Goal: Task Accomplishment & Management: Manage account settings

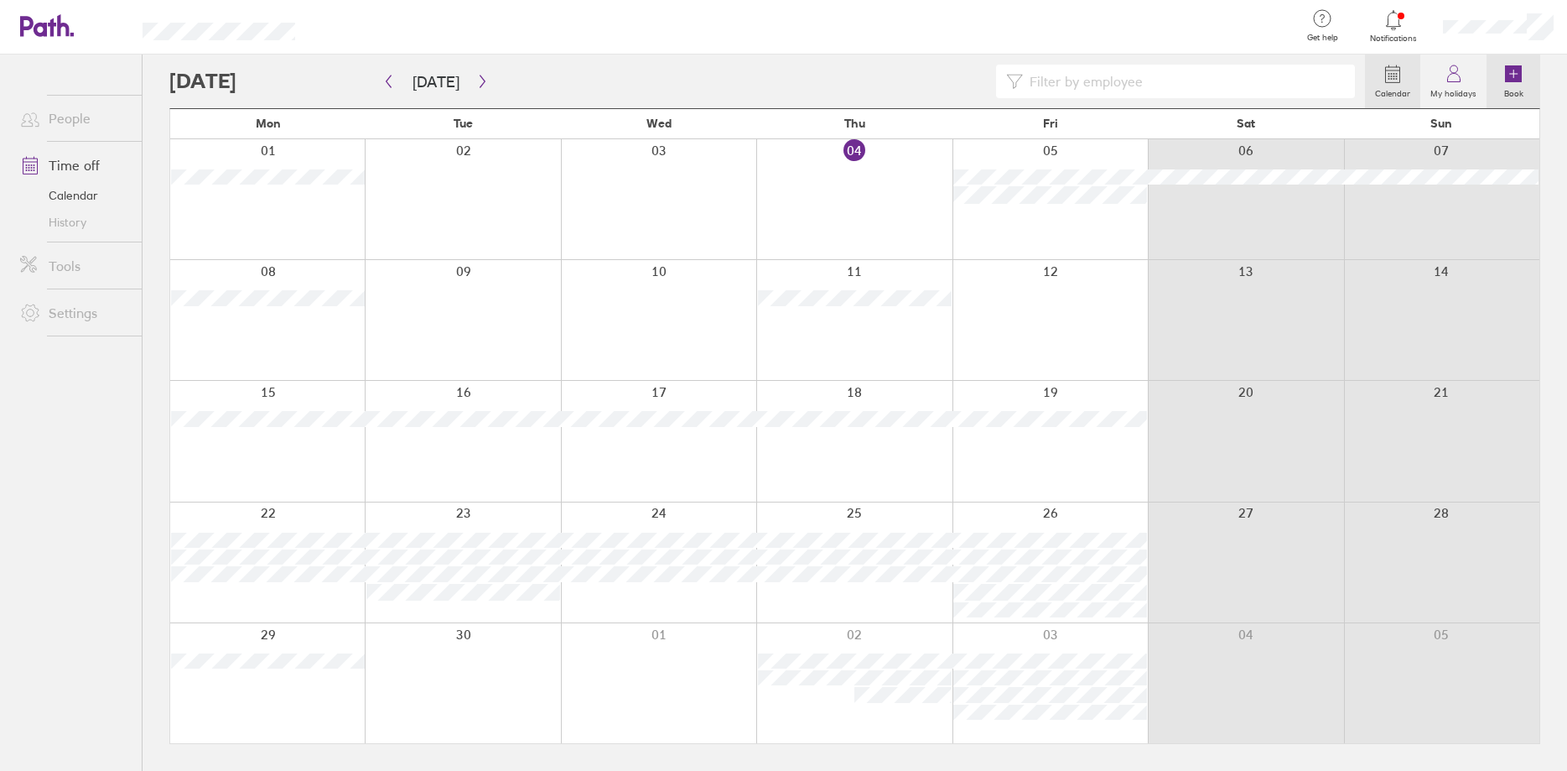
click at [1509, 96] on label "Book" at bounding box center [1514, 91] width 39 height 15
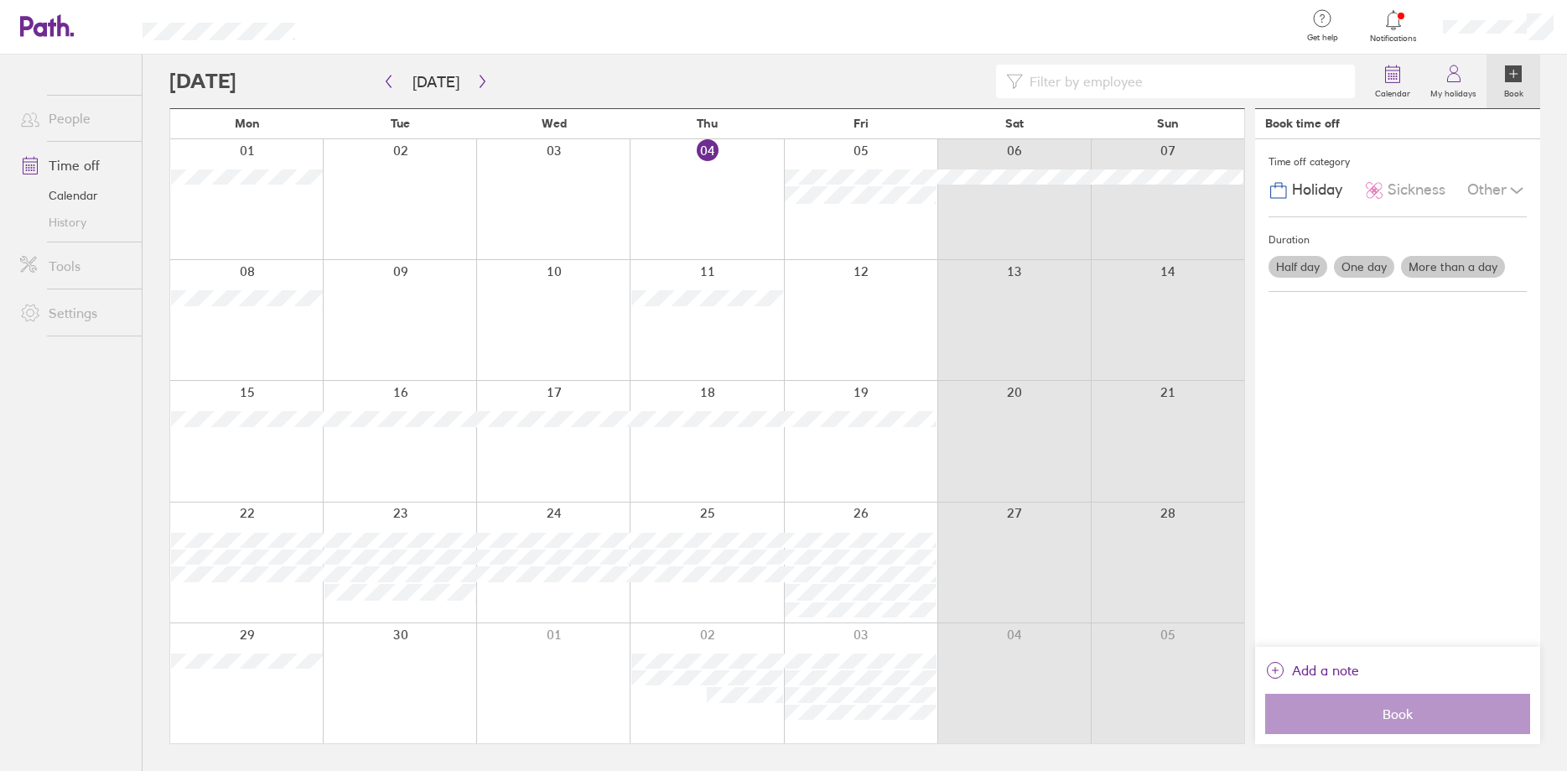
click at [1298, 268] on label "Half day" at bounding box center [1298, 267] width 59 height 22
click at [0, 0] on input "Half day" at bounding box center [0, 0] width 0 height 0
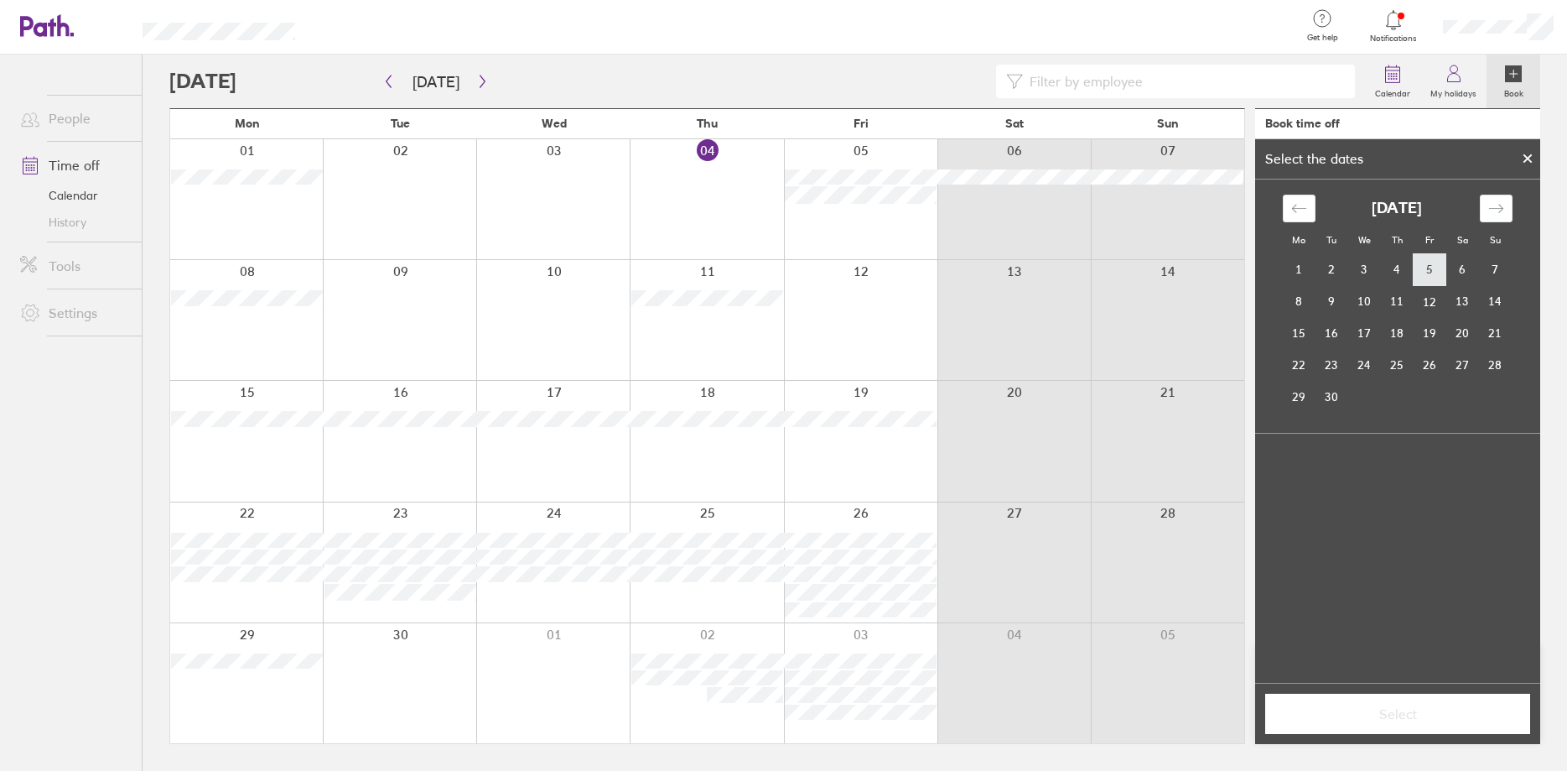
click at [1434, 273] on td "5" at bounding box center [1430, 270] width 33 height 32
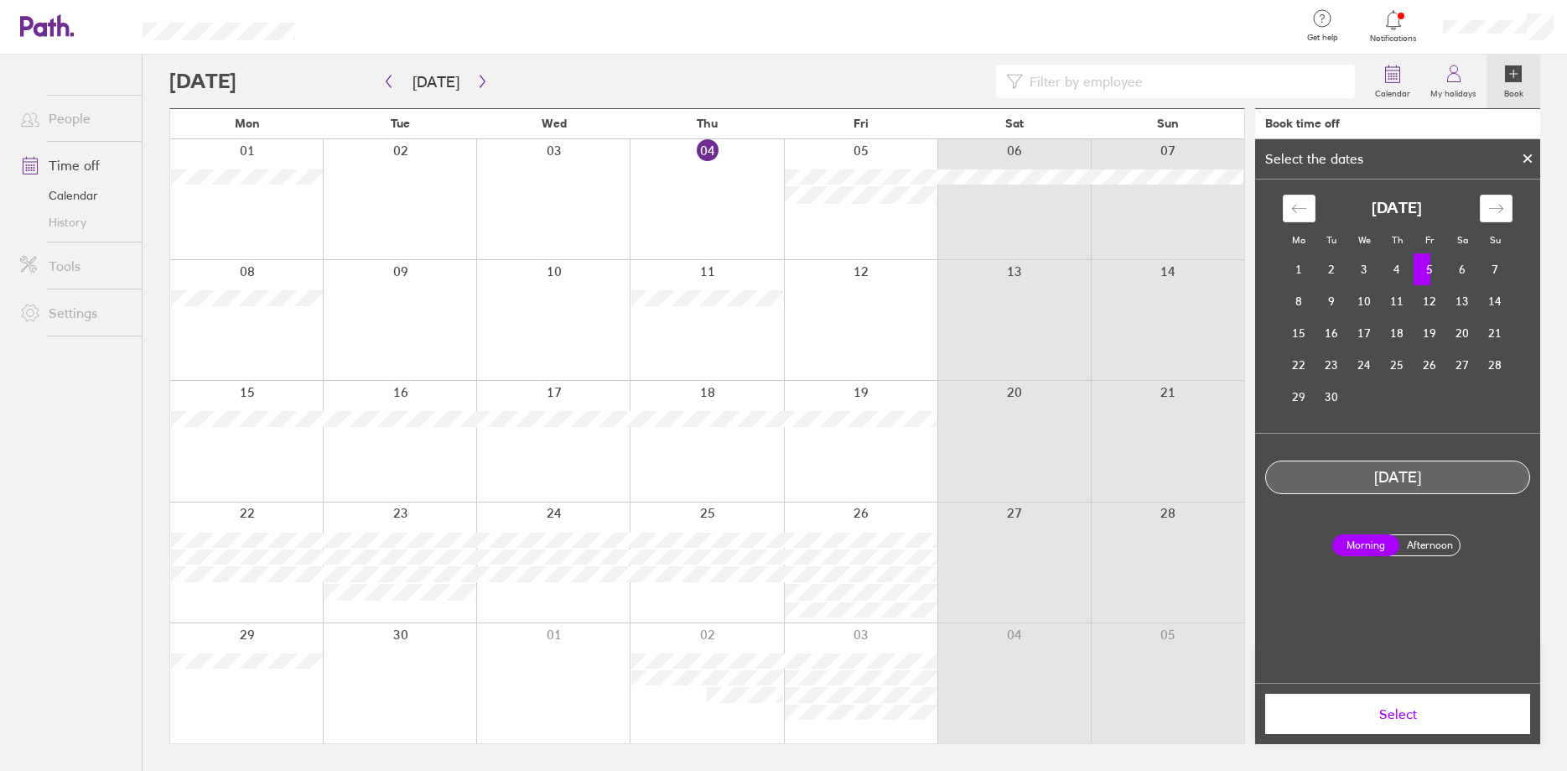
click at [1422, 540] on label "Afternoon" at bounding box center [1429, 545] width 67 height 20
click at [0, 0] on input "Afternoon" at bounding box center [0, 0] width 0 height 0
click at [1422, 719] on span "Select" at bounding box center [1398, 713] width 242 height 15
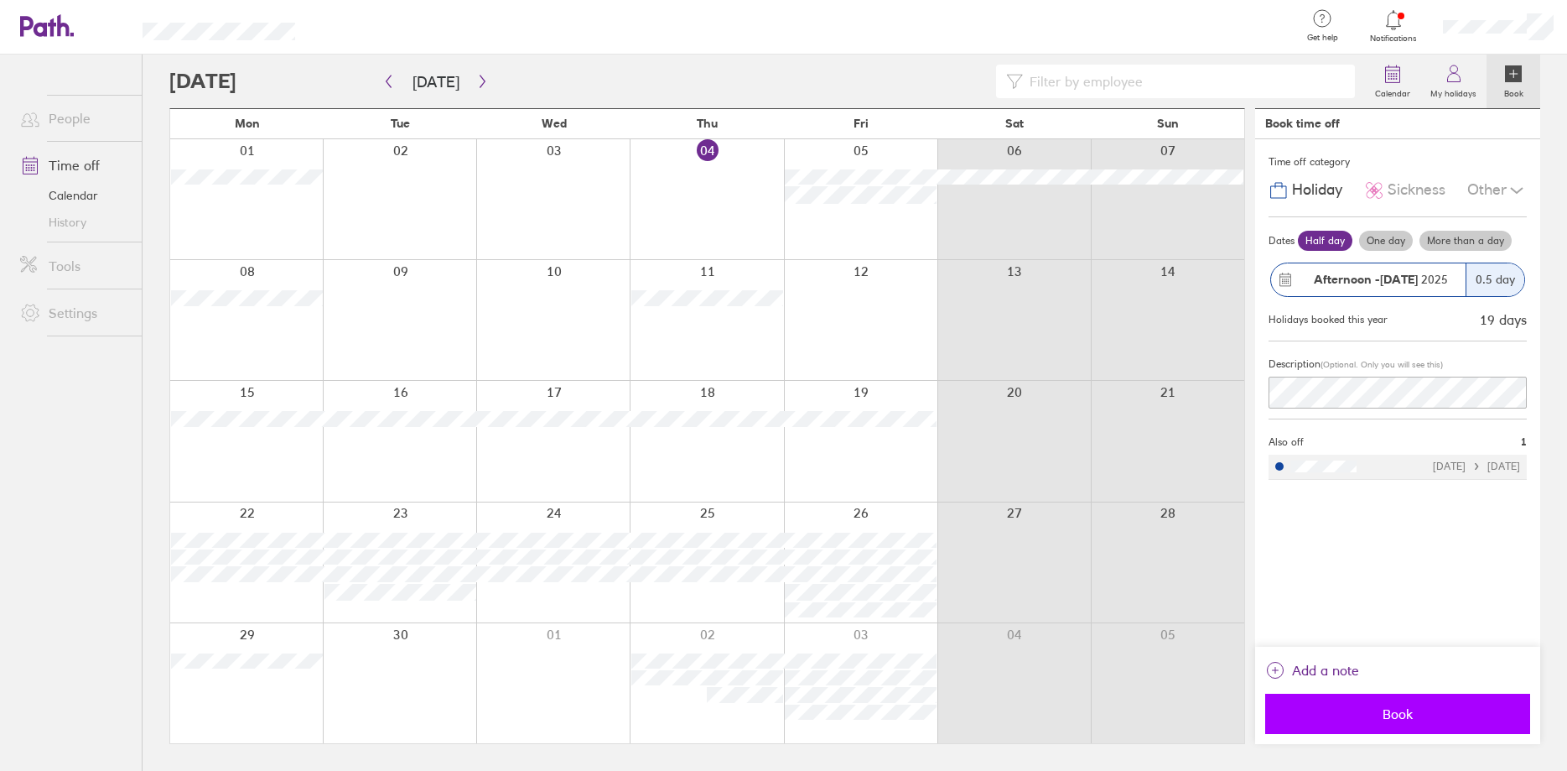
click at [1338, 701] on button "Book" at bounding box center [1398, 714] width 265 height 40
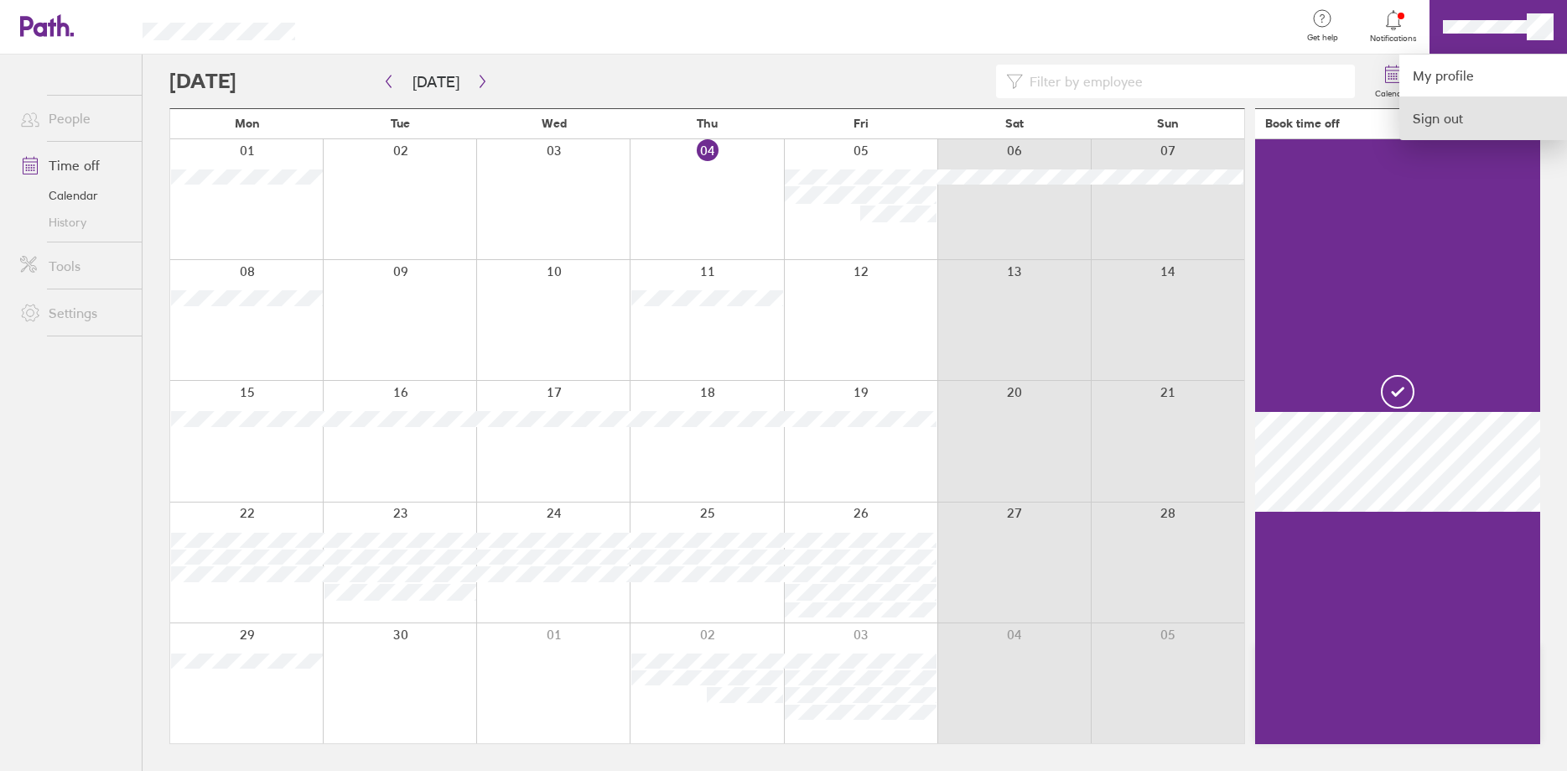
click at [1453, 116] on link "Sign out" at bounding box center [1484, 118] width 168 height 42
